Goal: Task Accomplishment & Management: Manage account settings

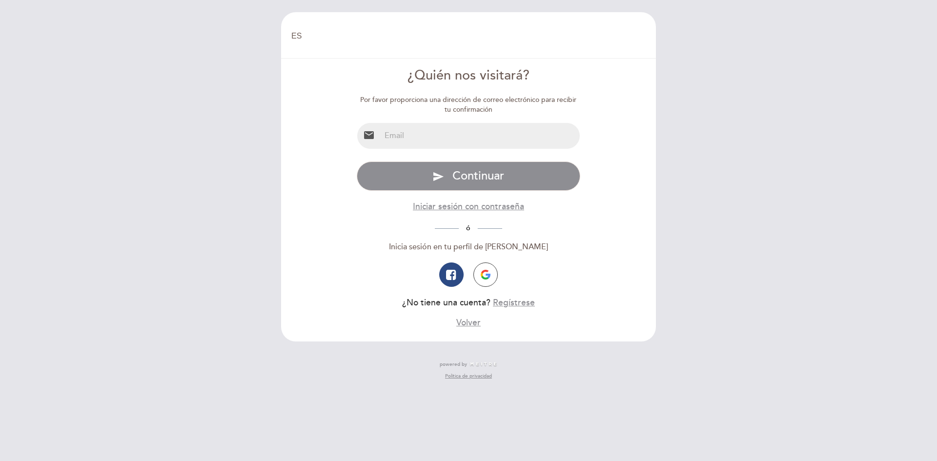
select select "es"
click at [459, 145] on input "email" at bounding box center [481, 136] width 200 height 26
type input "[EMAIL_ADDRESS][DOMAIN_NAME]"
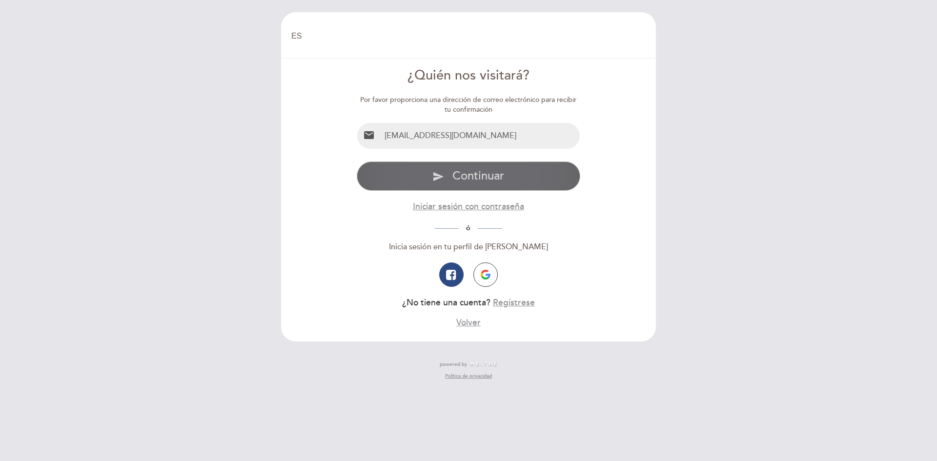
click at [470, 177] on span "Continuar" at bounding box center [479, 176] width 52 height 14
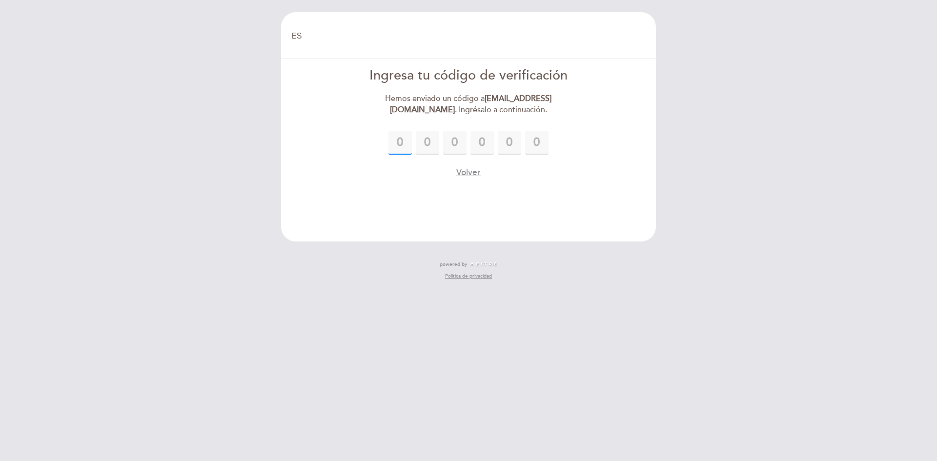
click at [400, 137] on input "text" at bounding box center [400, 142] width 23 height 23
type input "2"
type input "6"
type input "4"
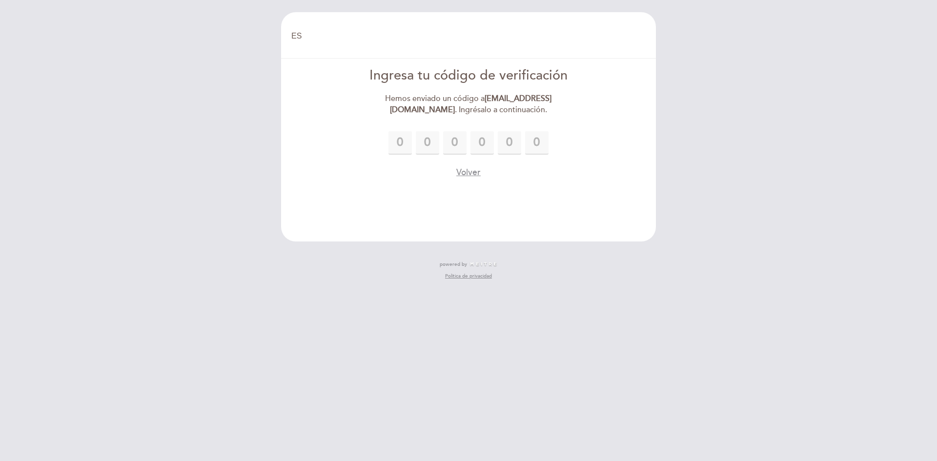
type input "8"
type input "0"
click at [675, 342] on div "EN ES PT [GEOGRAPHIC_DATA] [GEOGRAPHIC_DATA], [GEOGRAPHIC_DATA] Cambiar usuario…" at bounding box center [468, 230] width 937 height 461
